Goal: Leave review/rating

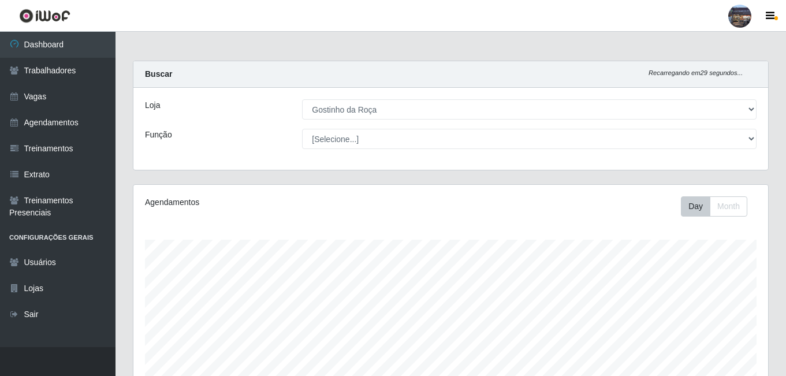
select select "303"
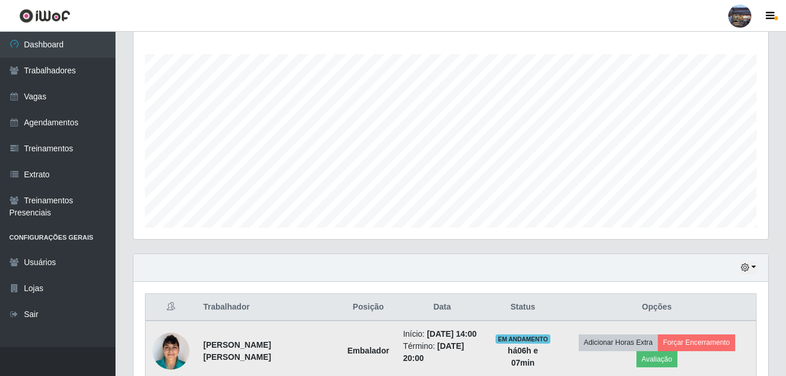
scroll to position [240, 635]
click at [664, 351] on td "Adicionar Horas Extra Forçar Encerramento Avaliação" at bounding box center [657, 351] width 199 height 61
click at [664, 358] on button "Avaliação" at bounding box center [657, 359] width 41 height 16
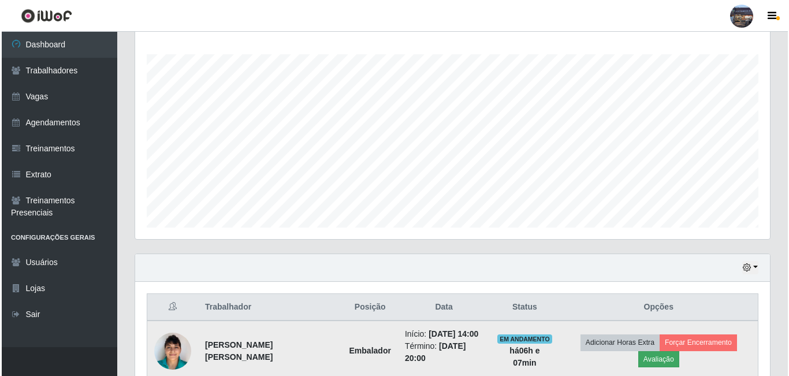
scroll to position [240, 629]
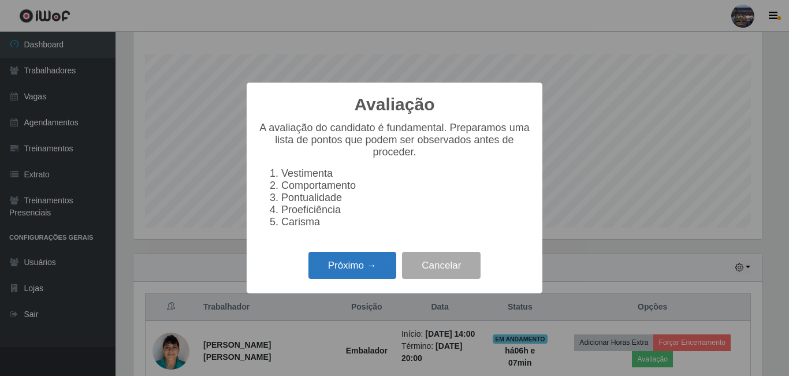
click at [336, 259] on button "Próximo →" at bounding box center [353, 265] width 88 height 27
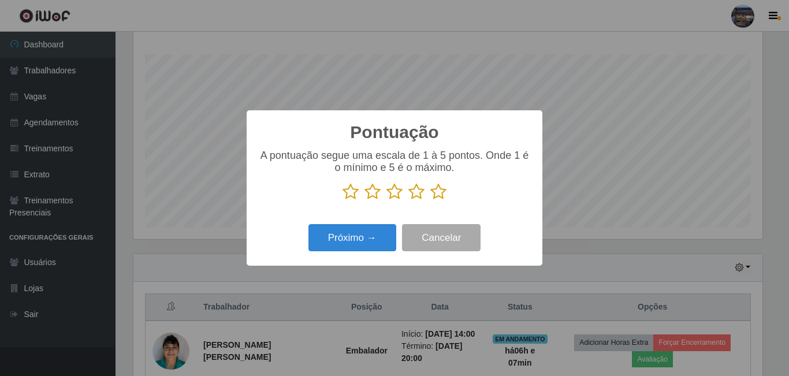
click at [416, 196] on icon at bounding box center [417, 191] width 16 height 17
click at [409, 201] on input "radio" at bounding box center [409, 201] width 0 height 0
click at [380, 234] on button "Próximo →" at bounding box center [353, 237] width 88 height 27
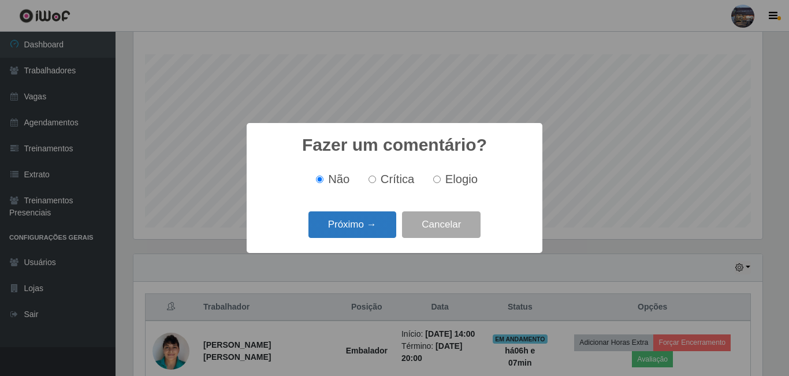
click at [358, 222] on button "Próximo →" at bounding box center [353, 225] width 88 height 27
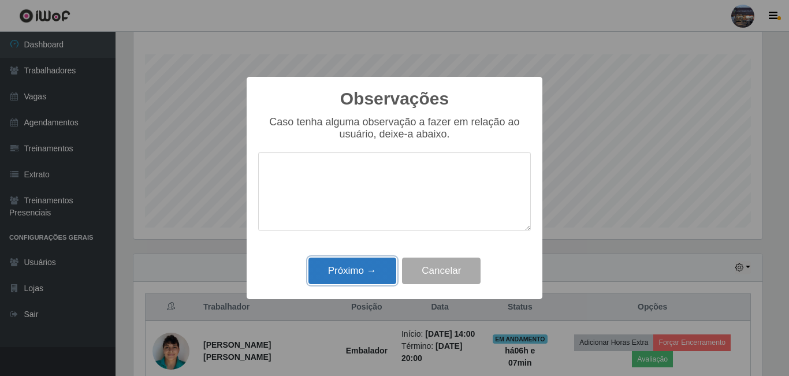
click at [356, 266] on button "Próximo →" at bounding box center [353, 271] width 88 height 27
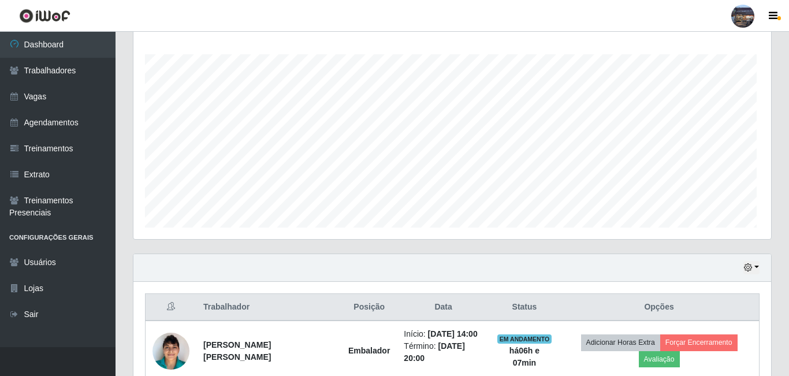
scroll to position [240, 635]
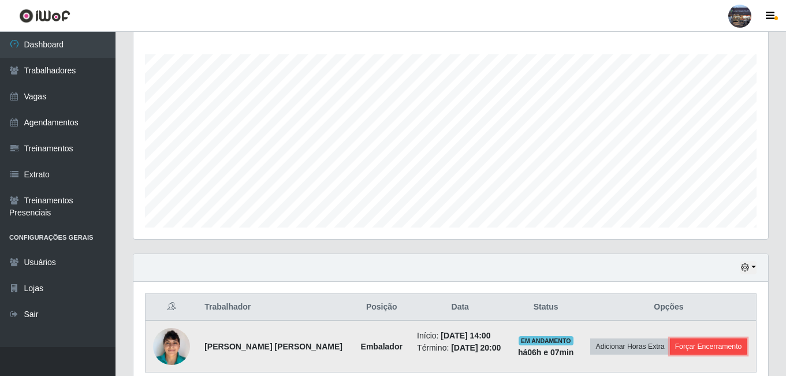
click at [713, 340] on button "Forçar Encerramento" at bounding box center [708, 347] width 77 height 16
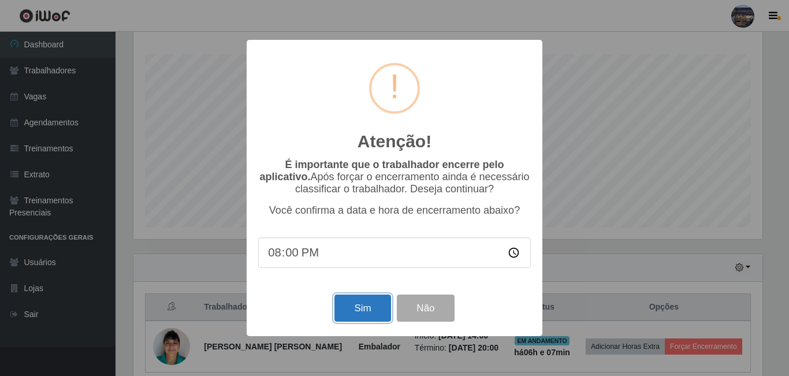
click at [372, 313] on button "Sim" at bounding box center [363, 308] width 56 height 27
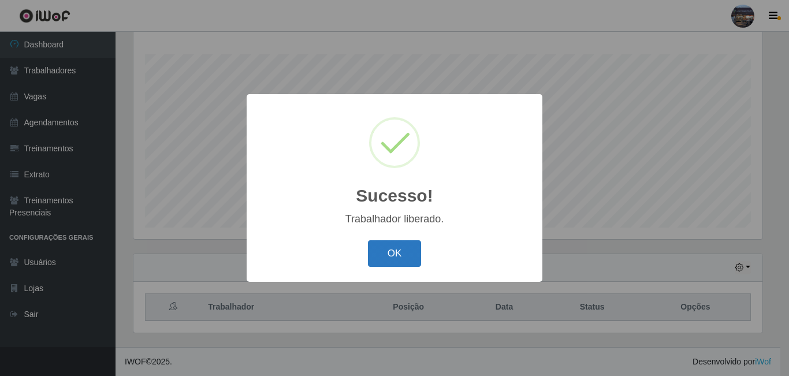
click at [415, 255] on button "OK" at bounding box center [395, 253] width 54 height 27
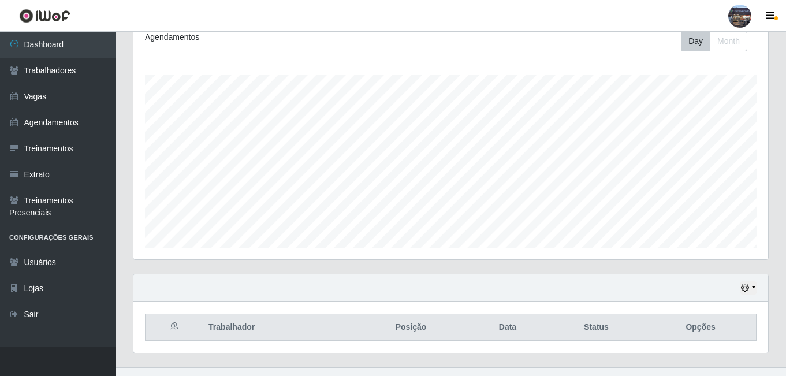
scroll to position [185, 0]
